Goal: Transaction & Acquisition: Purchase product/service

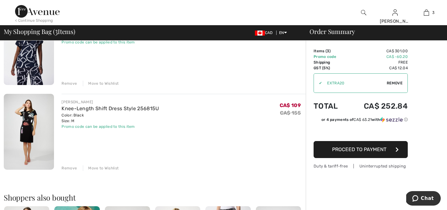
scroll to position [167, 0]
click at [67, 168] on div "Remove" at bounding box center [69, 168] width 15 height 6
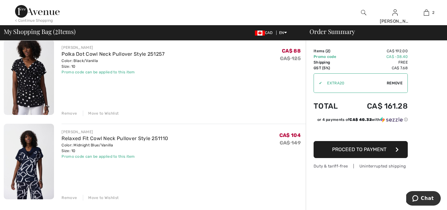
scroll to position [49, 0]
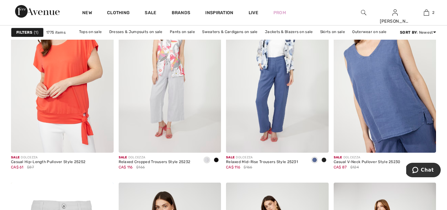
scroll to position [2525, 0]
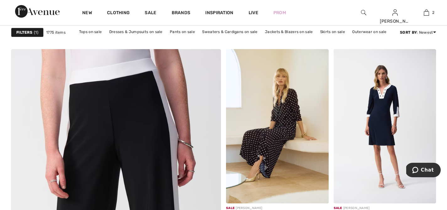
scroll to position [1522, 0]
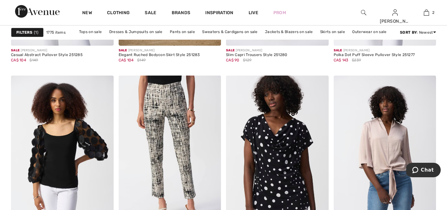
scroll to position [2488, 0]
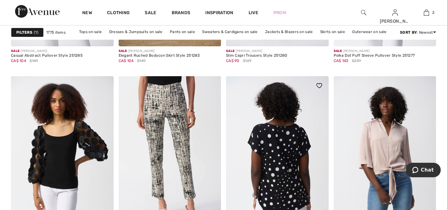
click at [279, 182] on img at bounding box center [277, 153] width 103 height 154
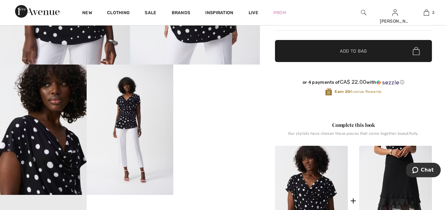
scroll to position [195, 0]
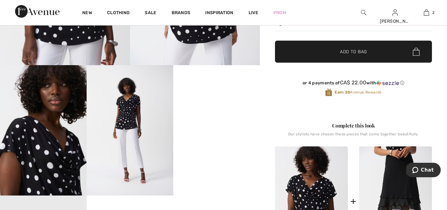
click at [220, 108] on video "Your browser does not support the video tag." at bounding box center [216, 86] width 87 height 43
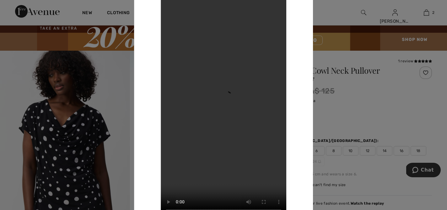
scroll to position [0, 0]
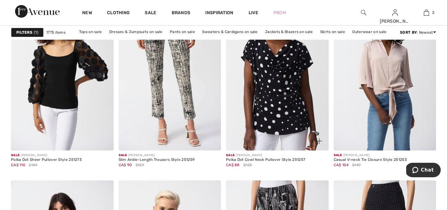
scroll to position [2569, 0]
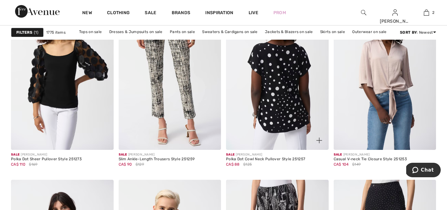
click at [278, 116] on img at bounding box center [277, 73] width 103 height 154
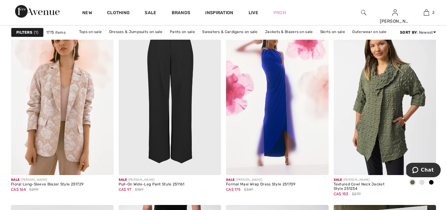
scroll to position [1098, 0]
click at [422, 183] on span at bounding box center [422, 182] width 5 height 5
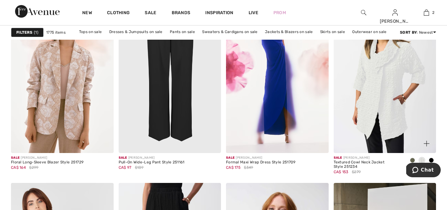
scroll to position [1120, 0]
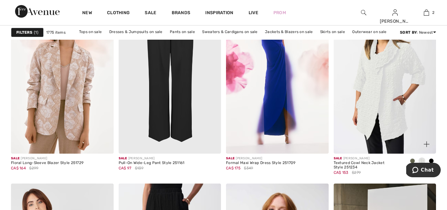
click at [385, 89] on img at bounding box center [385, 77] width 103 height 154
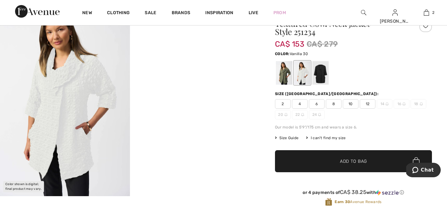
scroll to position [65, 0]
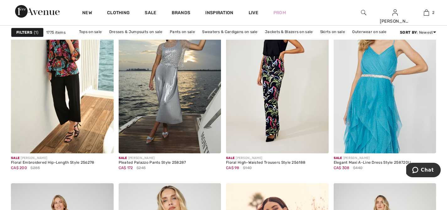
scroll to position [500, 0]
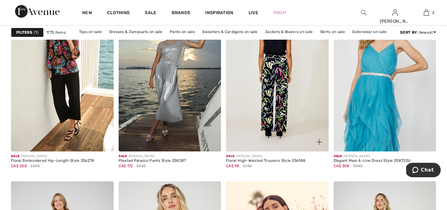
click at [285, 87] on img at bounding box center [277, 74] width 103 height 154
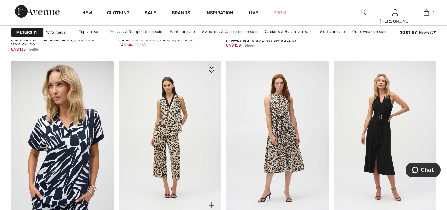
scroll to position [436, 0]
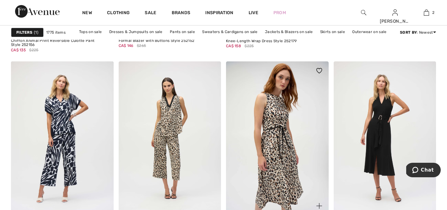
click at [277, 108] on img at bounding box center [277, 138] width 103 height 154
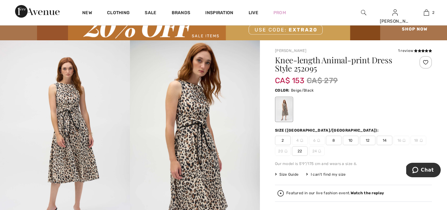
scroll to position [23, 0]
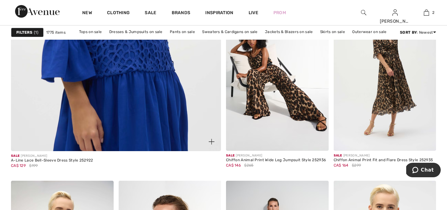
scroll to position [1758, 0]
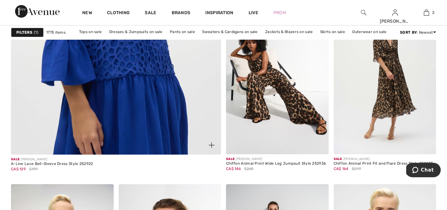
click at [145, 80] on img at bounding box center [116, 5] width 252 height 378
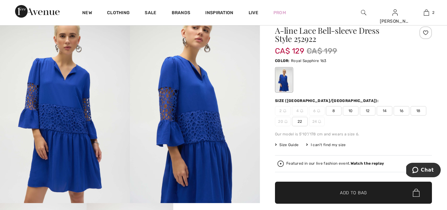
scroll to position [57, 0]
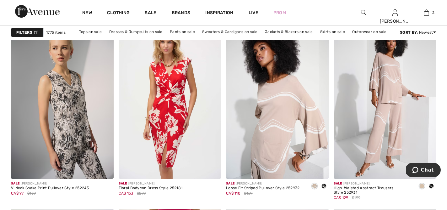
scroll to position [2357, 0]
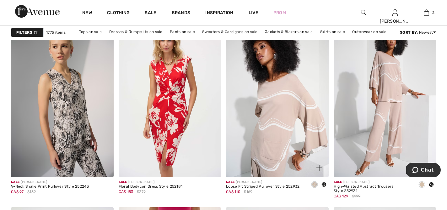
click at [324, 184] on span at bounding box center [324, 184] width 5 height 5
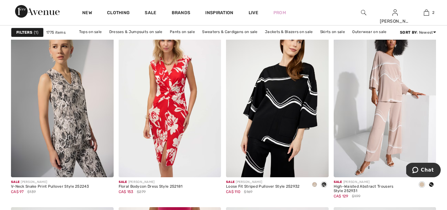
click at [433, 185] on span at bounding box center [431, 184] width 5 height 5
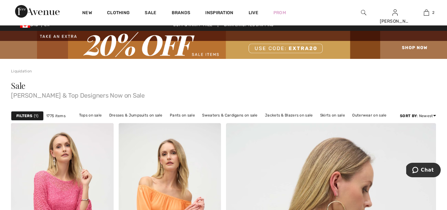
scroll to position [0, 0]
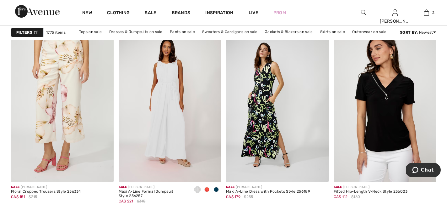
scroll to position [468, 0]
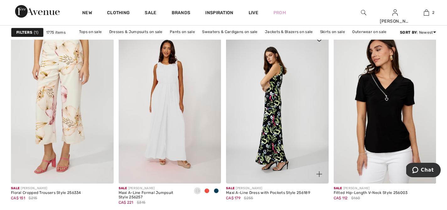
click at [284, 118] on img at bounding box center [277, 107] width 103 height 154
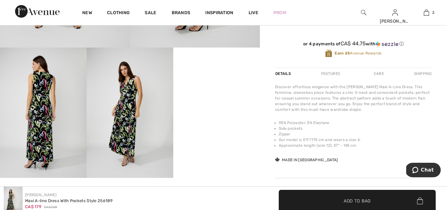
scroll to position [214, 0]
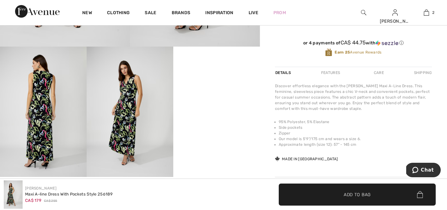
click at [127, 101] on img at bounding box center [130, 112] width 87 height 130
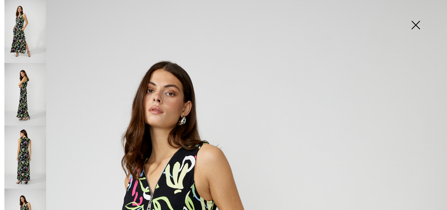
scroll to position [0, 0]
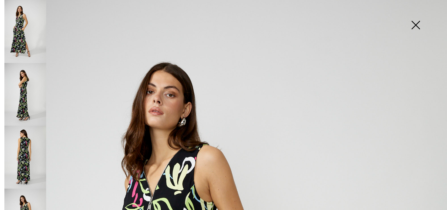
click at [419, 25] on img at bounding box center [415, 25] width 31 height 32
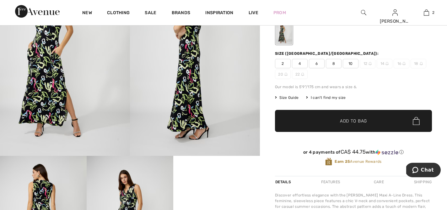
scroll to position [105, 0]
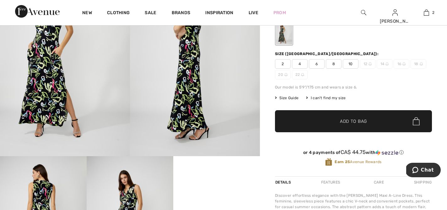
click at [352, 63] on span "10" at bounding box center [351, 63] width 16 height 9
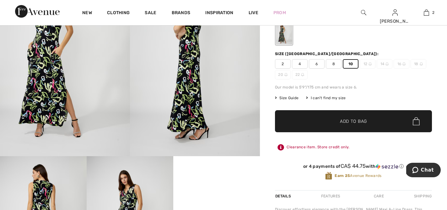
click at [358, 123] on span "Add to Bag" at bounding box center [353, 121] width 27 height 7
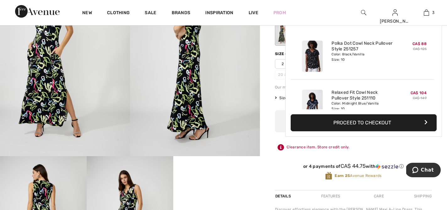
scroll to position [69, 0]
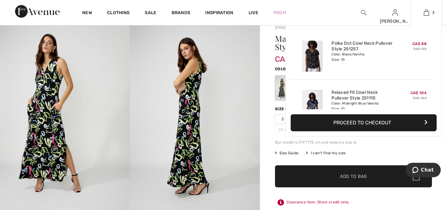
scroll to position [0, 0]
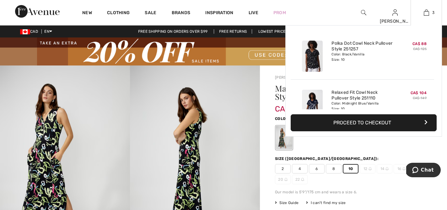
click at [351, 74] on div "Polka Dot Cowl Neck Pullover Style 251257 Color: Black/Vanilla Size: 10" at bounding box center [362, 56] width 67 height 36
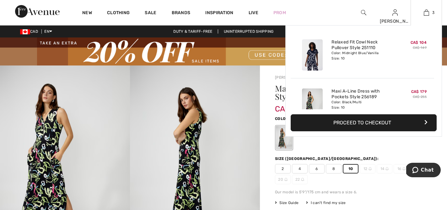
scroll to position [69, 0]
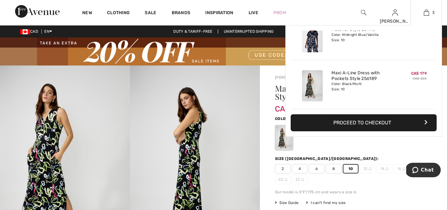
click at [384, 95] on div "Maxi A-Line Dress with Pockets Style 256189 Color: Black/Multi Size: 10" at bounding box center [362, 86] width 67 height 36
click at [426, 10] on img at bounding box center [426, 13] width 5 height 8
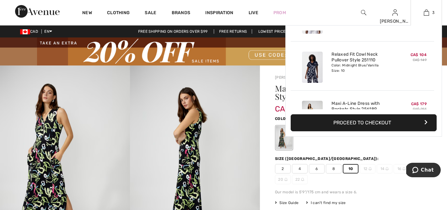
scroll to position [0, 0]
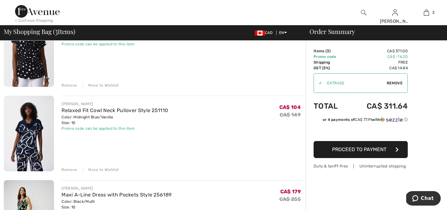
scroll to position [80, 0]
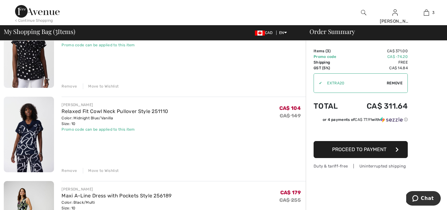
click at [72, 171] on div "Remove" at bounding box center [69, 170] width 15 height 6
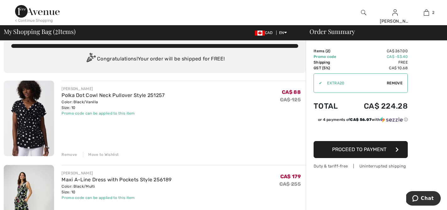
scroll to position [11, 0]
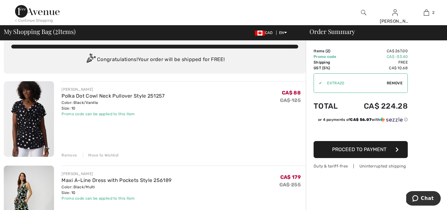
click at [71, 152] on div "Remove" at bounding box center [69, 155] width 15 height 6
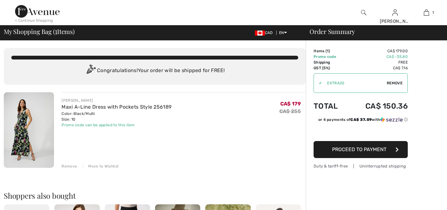
scroll to position [0, 0]
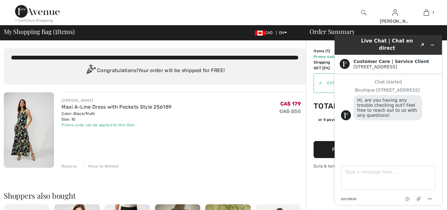
click at [222, 145] on div "FRANK LYMAN Maxi A-Line Dress with Pockets Style 256189 Color: Black/Multi Size…" at bounding box center [184, 130] width 244 height 77
click at [433, 43] on icon "Minimize widget" at bounding box center [433, 45] width 4 height 4
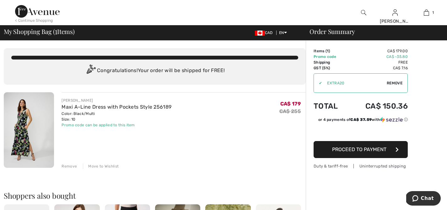
click at [354, 150] on span "Proceed to Payment" at bounding box center [359, 149] width 54 height 6
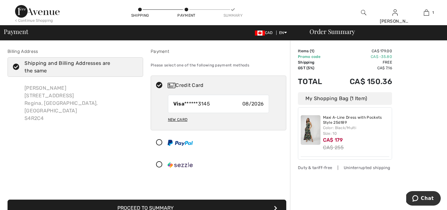
click at [443, 108] on div "Order Summary Details Items ( 1 ) CA$ 179.00 Promo code CA$ -35.80 Shipping Fre…" at bounding box center [368, 185] width 157 height 288
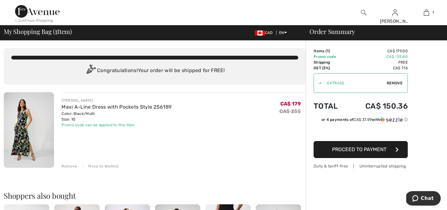
click at [70, 166] on div "Remove" at bounding box center [69, 166] width 15 height 6
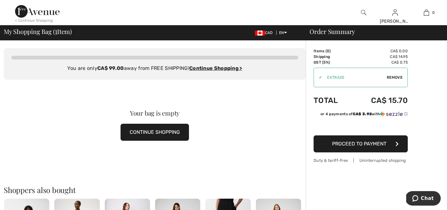
click at [145, 135] on button "CONTINUE SHOPPING" at bounding box center [155, 131] width 69 height 17
click at [172, 132] on button "CONTINUE SHOPPING" at bounding box center [155, 131] width 69 height 17
click at [161, 132] on button "CONTINUE SHOPPING" at bounding box center [155, 131] width 69 height 17
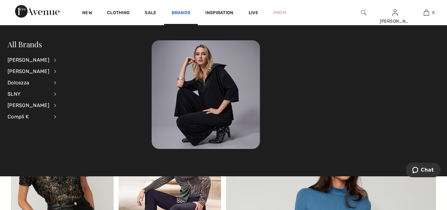
click at [185, 15] on link "Brands" at bounding box center [181, 13] width 19 height 7
click at [32, 72] on div "[PERSON_NAME]" at bounding box center [29, 71] width 42 height 11
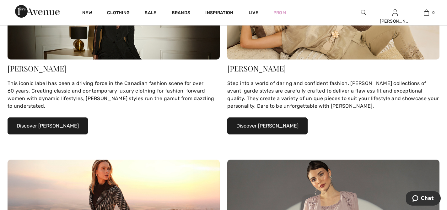
scroll to position [152, 0]
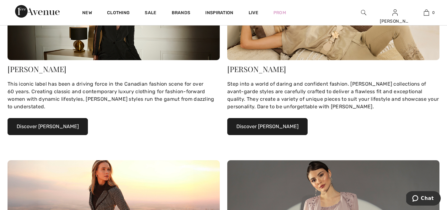
click at [257, 129] on button "Discover [PERSON_NAME]" at bounding box center [268, 126] width 80 height 17
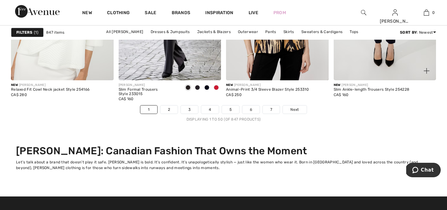
scroll to position [2950, 0]
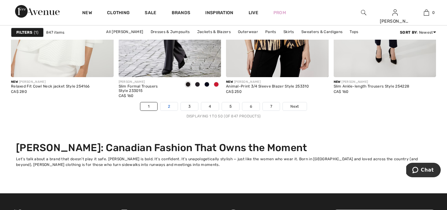
click at [171, 107] on link "2" at bounding box center [169, 106] width 17 height 8
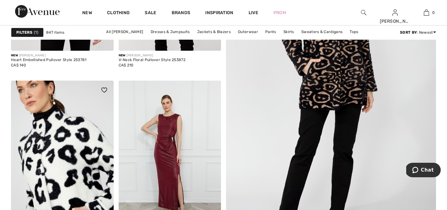
scroll to position [357, 0]
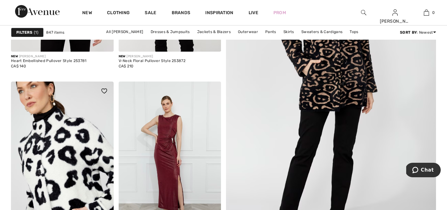
click at [30, 168] on img at bounding box center [62, 158] width 103 height 154
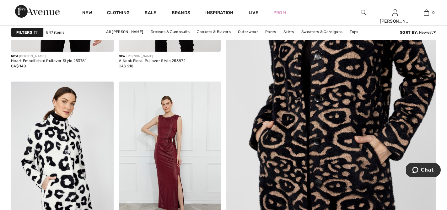
click at [361, 121] on img at bounding box center [331, 87] width 252 height 378
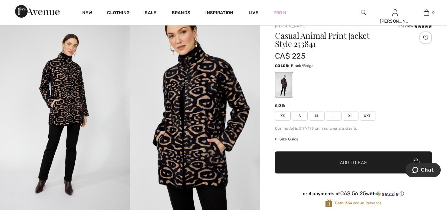
scroll to position [47, 0]
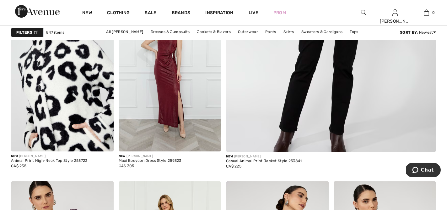
scroll to position [443, 0]
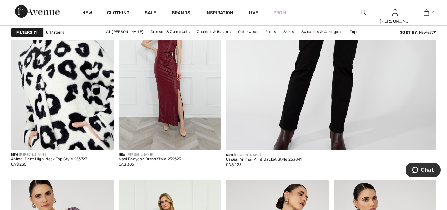
click at [57, 121] on img at bounding box center [62, 73] width 103 height 154
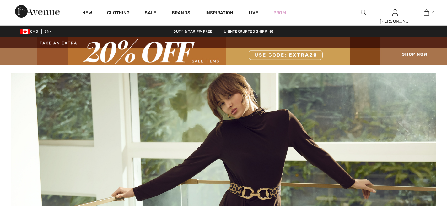
scroll to position [3078, 0]
